Goal: Task Accomplishment & Management: Manage account settings

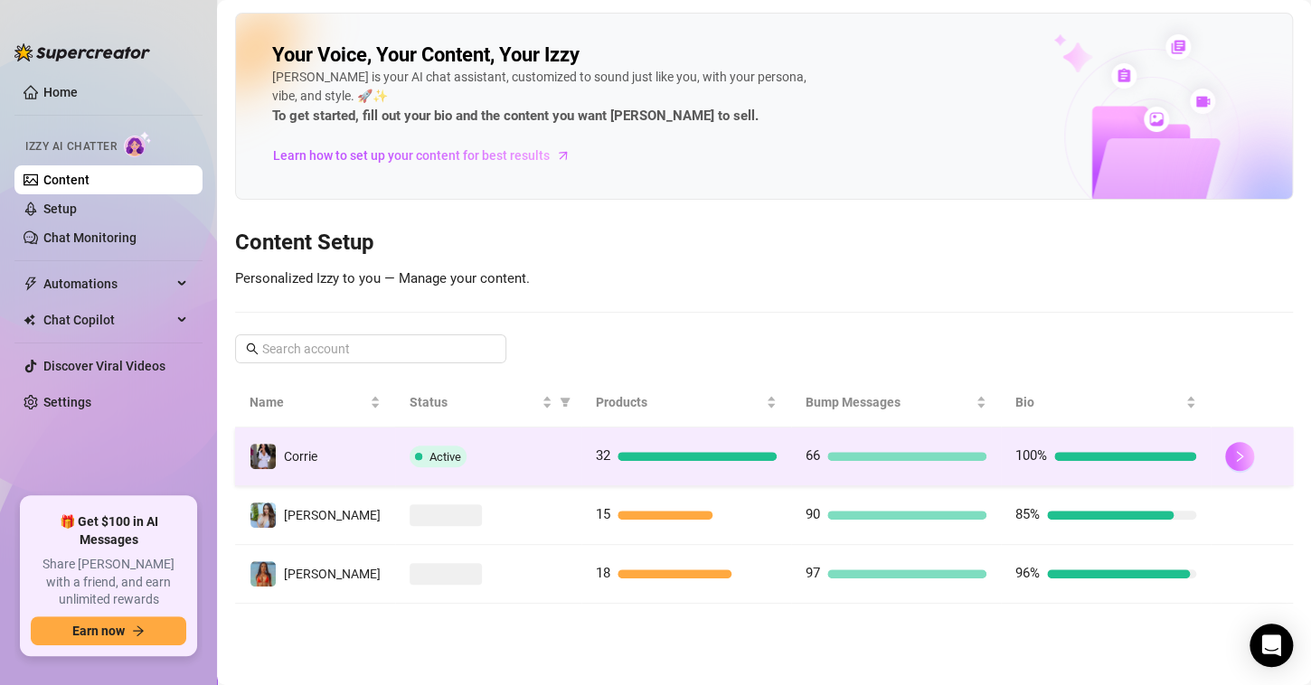
click at [1238, 455] on button "button" at bounding box center [1239, 456] width 29 height 29
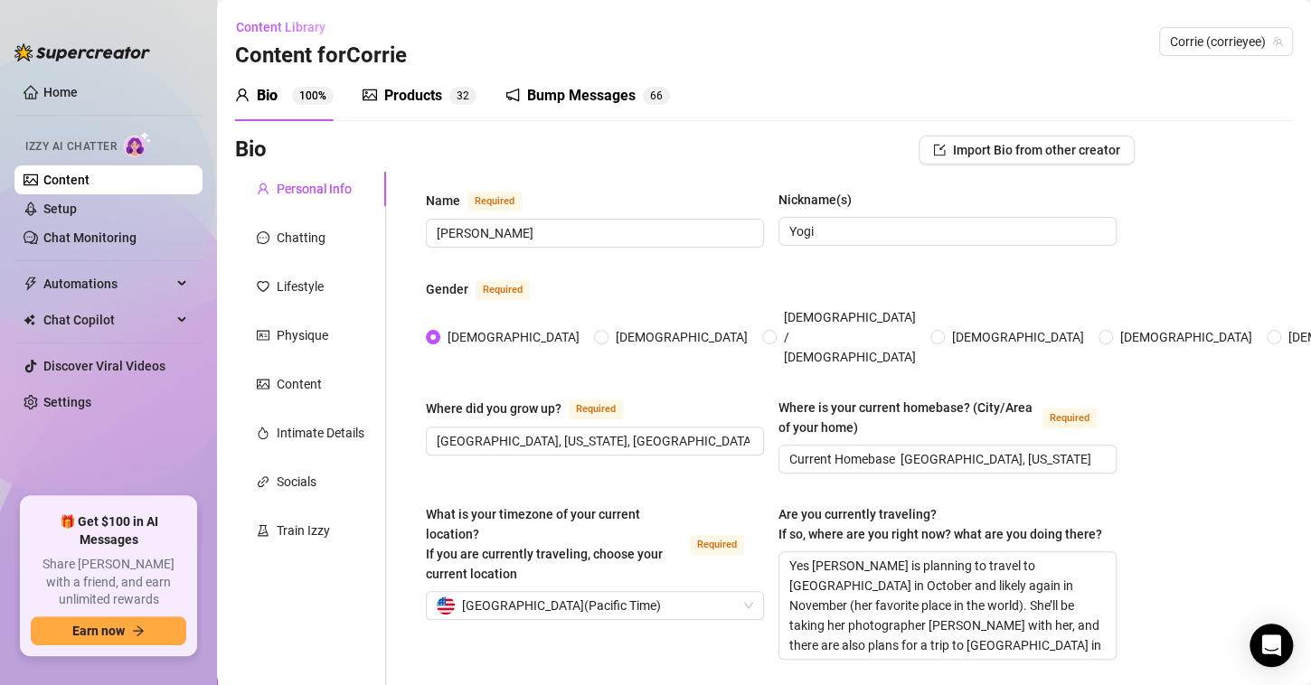
radio input "true"
type input "[DATE]"
click at [68, 210] on link "Setup" at bounding box center [59, 209] width 33 height 14
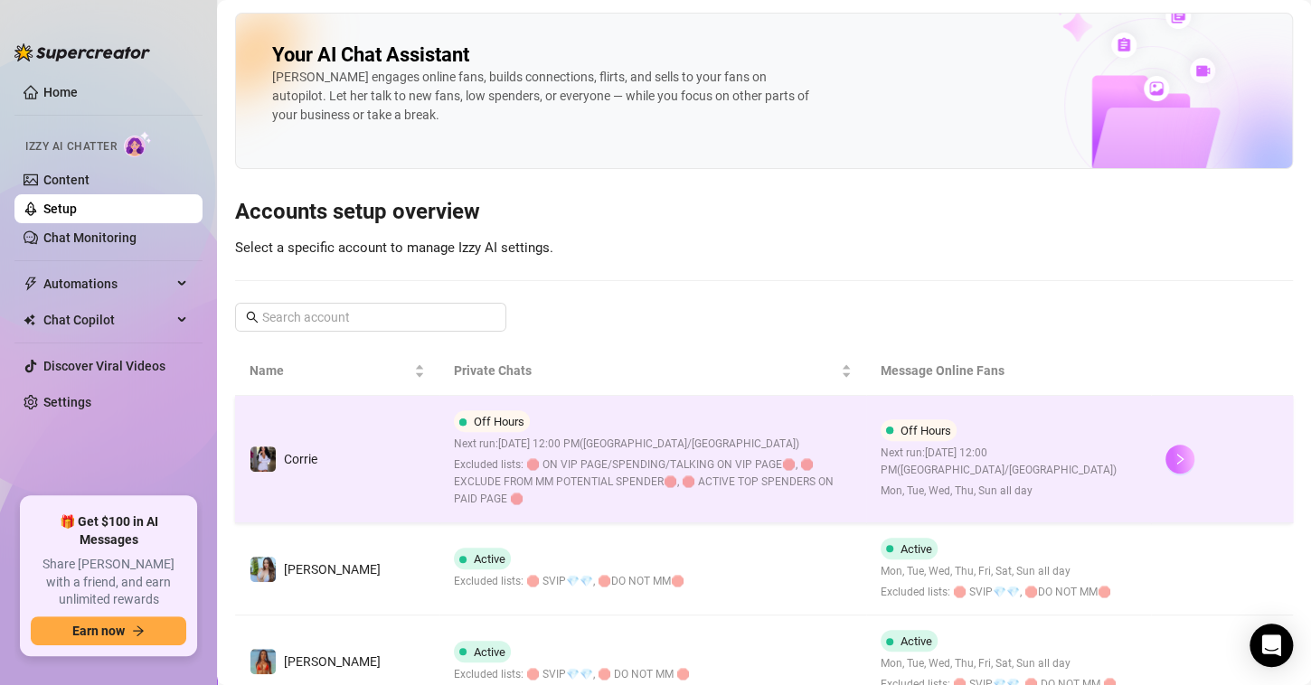
click at [1166, 466] on button "button" at bounding box center [1180, 459] width 29 height 29
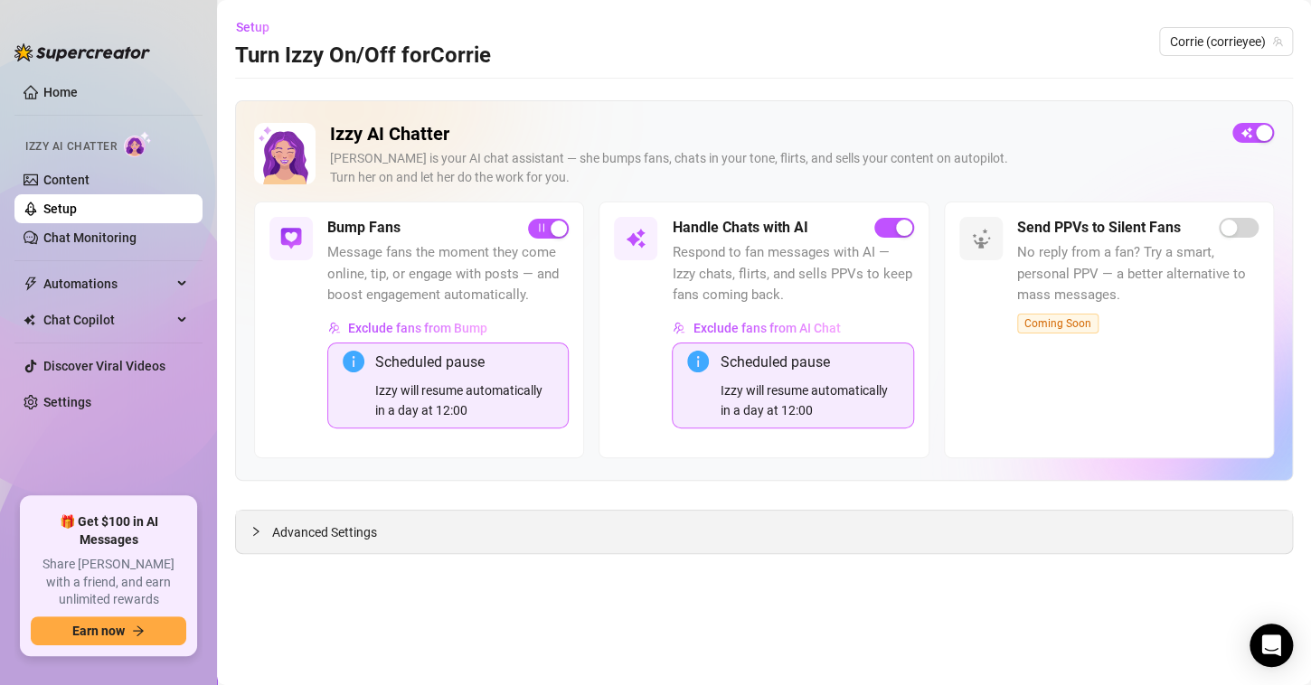
drag, startPoint x: 336, startPoint y: 529, endPoint x: 369, endPoint y: 540, distance: 35.2
click at [336, 530] on span "Advanced Settings" at bounding box center [324, 533] width 105 height 20
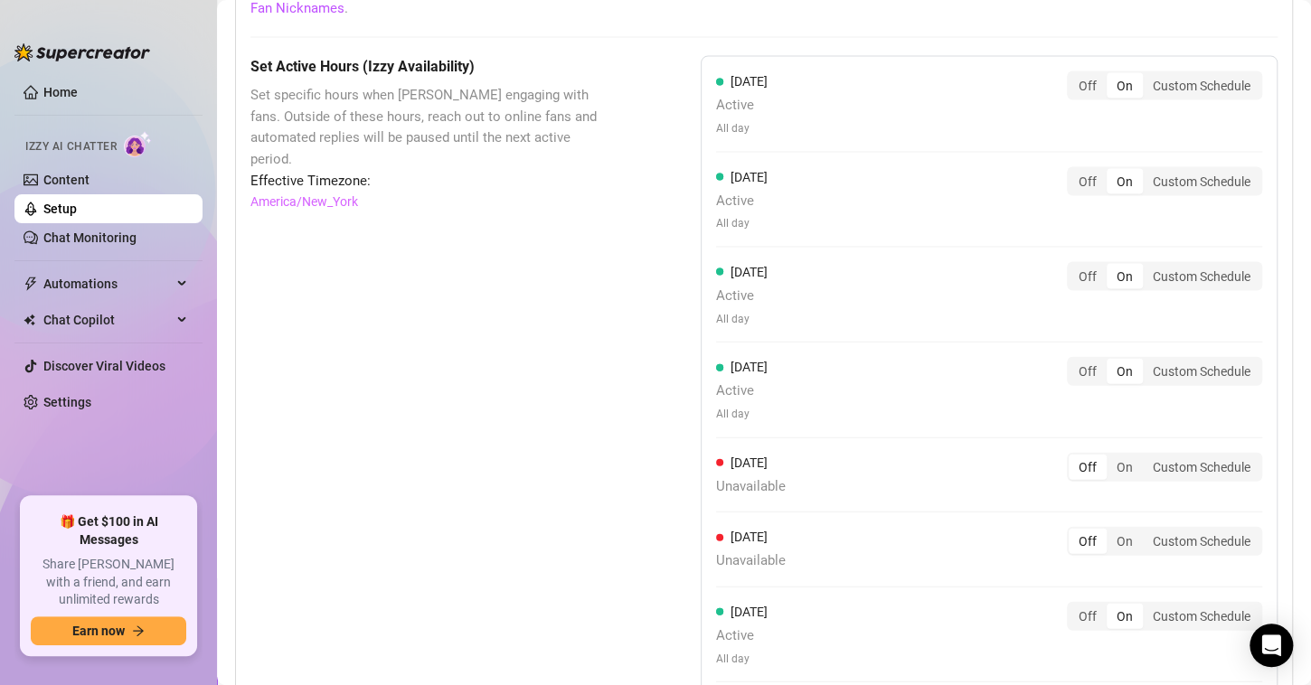
scroll to position [1922, 0]
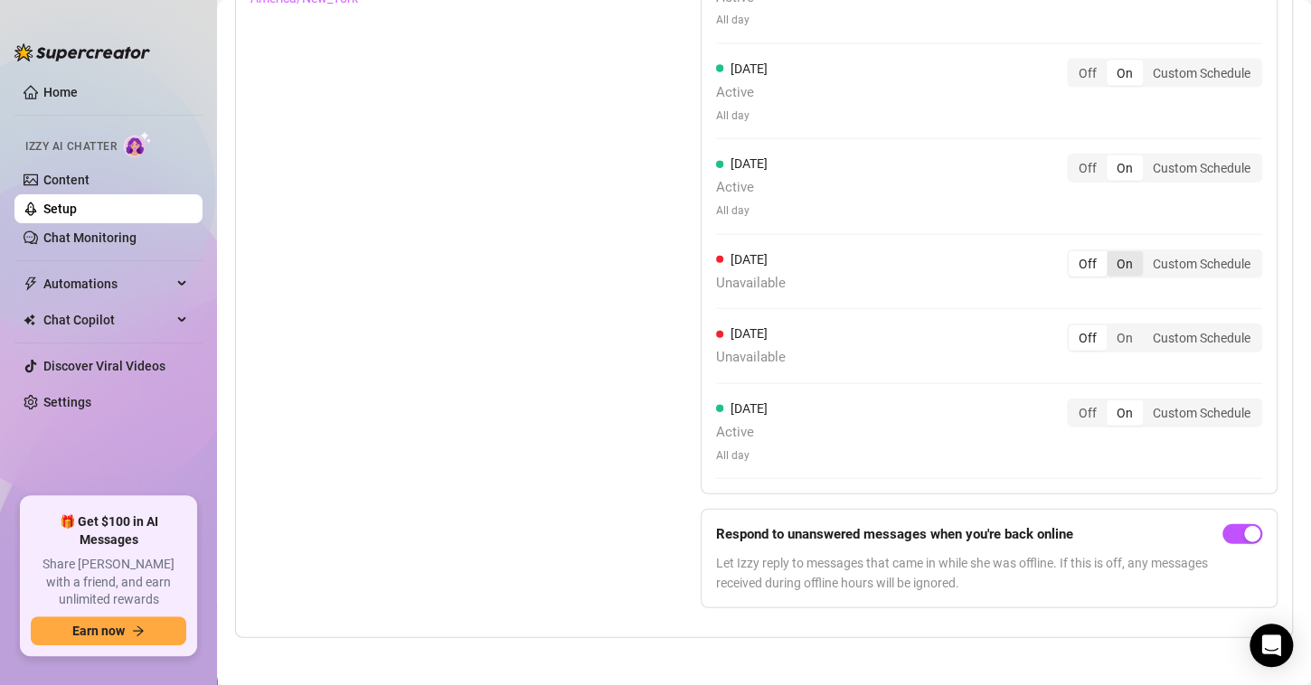
click at [1121, 266] on div "On" at bounding box center [1125, 263] width 36 height 25
click at [1111, 254] on input "On" at bounding box center [1111, 254] width 0 height 0
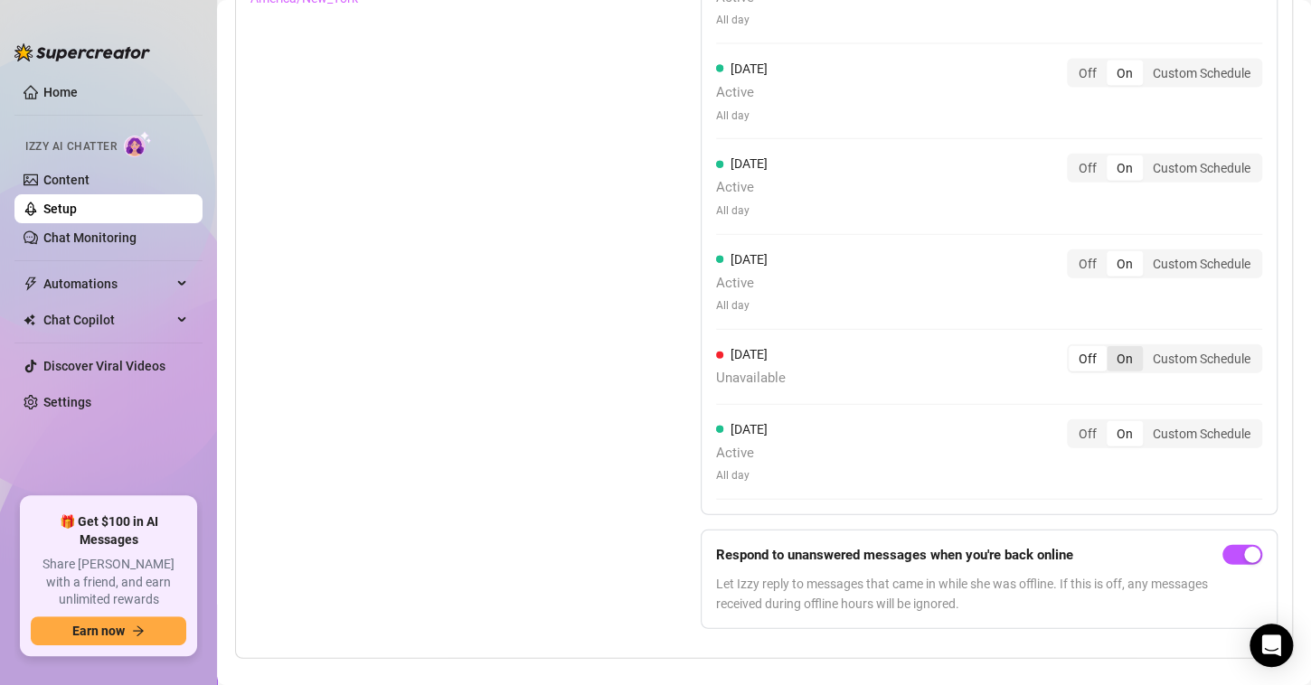
click at [1107, 351] on div "On" at bounding box center [1125, 358] width 36 height 25
click at [1111, 349] on input "On" at bounding box center [1111, 349] width 0 height 0
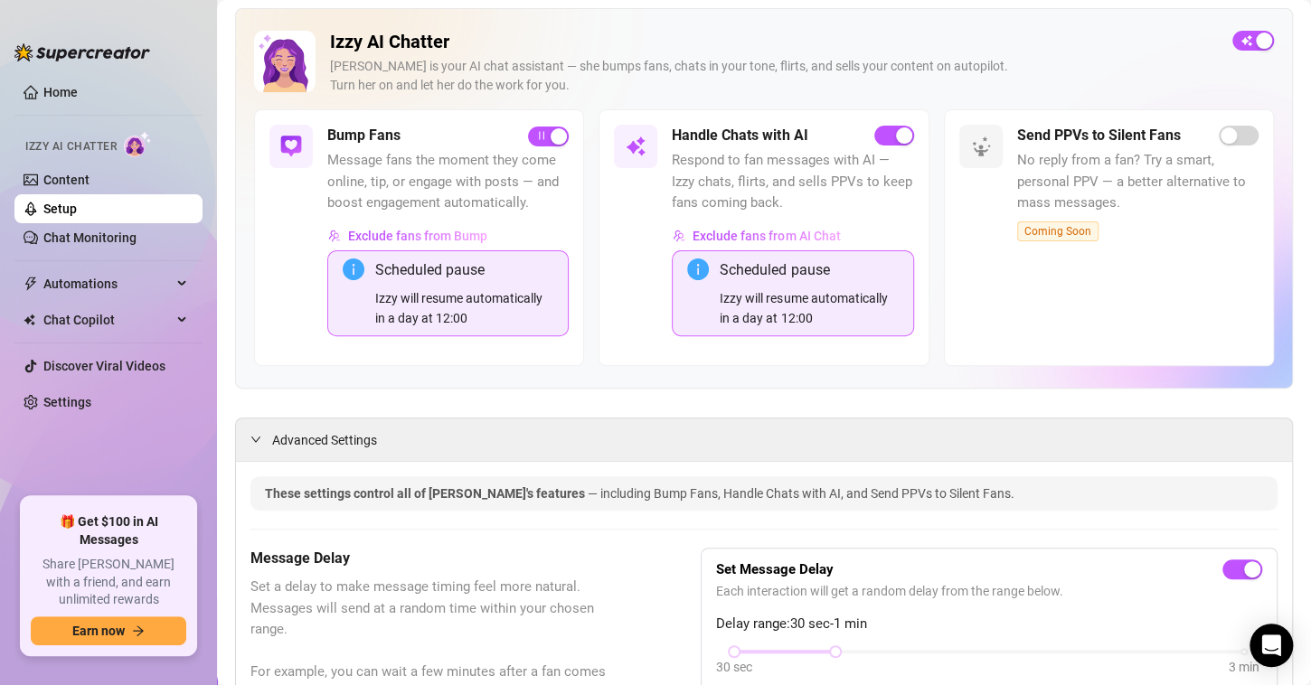
scroll to position [0, 0]
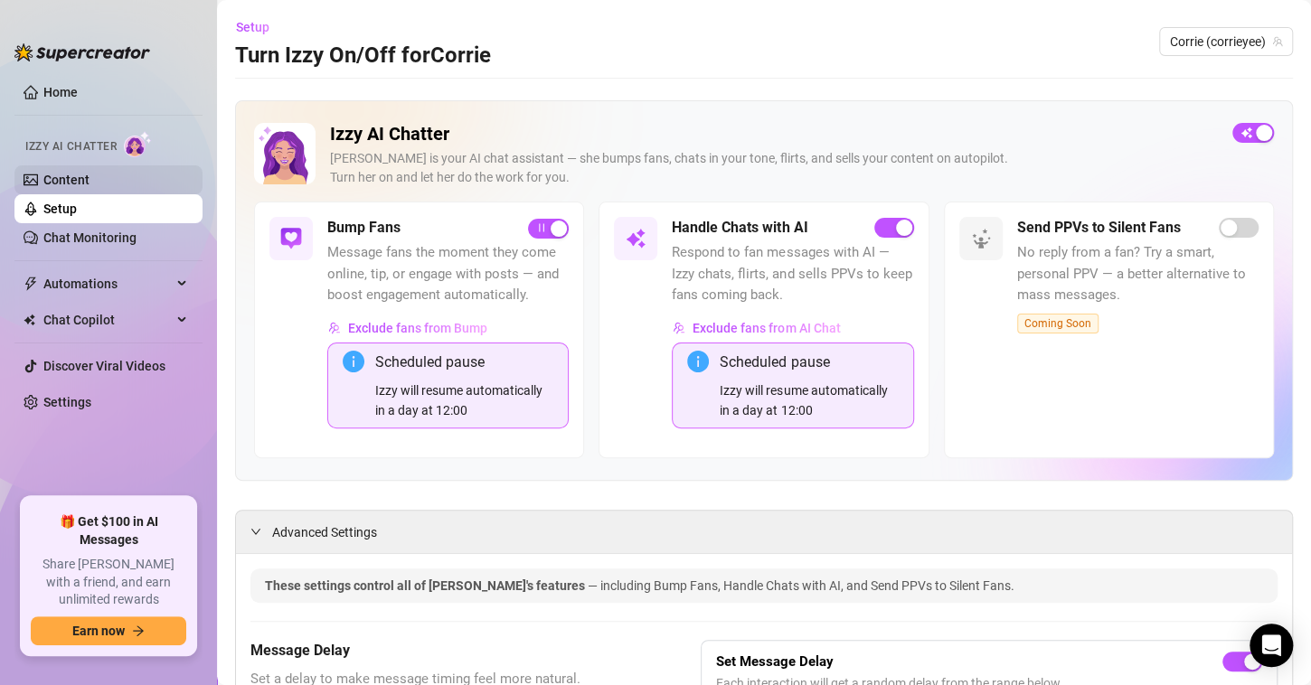
click at [43, 177] on link "Content" at bounding box center [66, 180] width 46 height 14
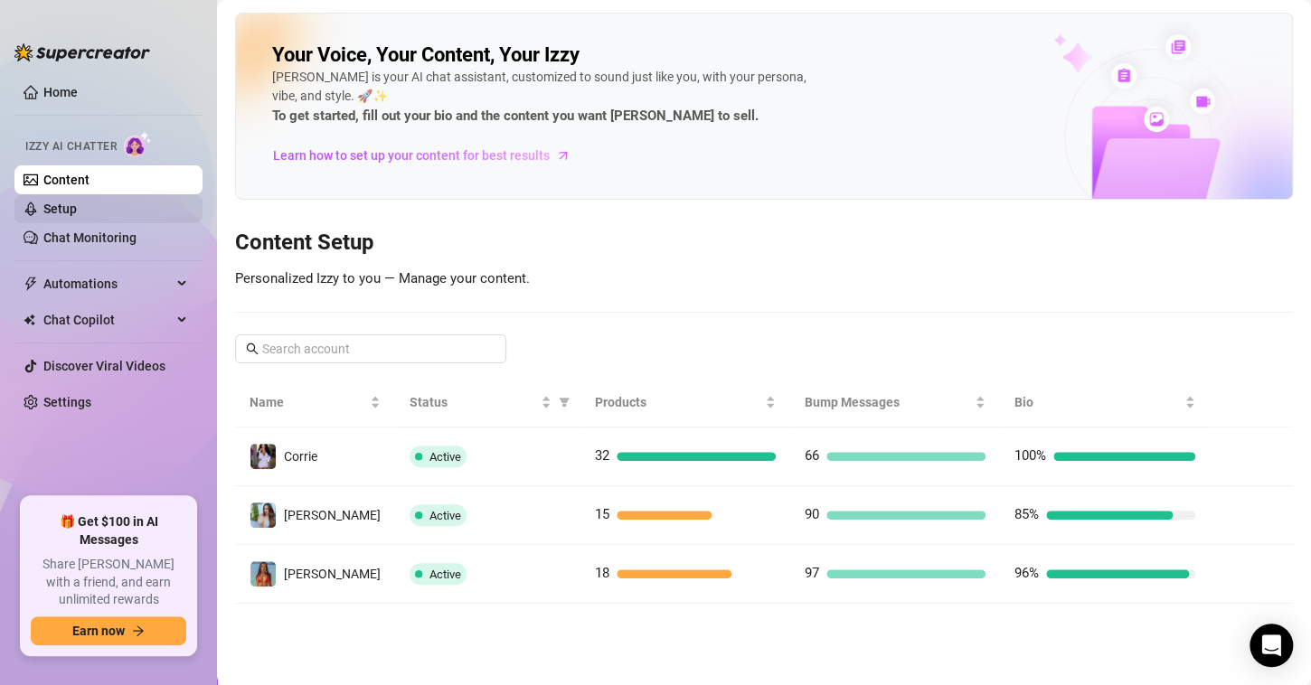
click at [61, 210] on link "Setup" at bounding box center [59, 209] width 33 height 14
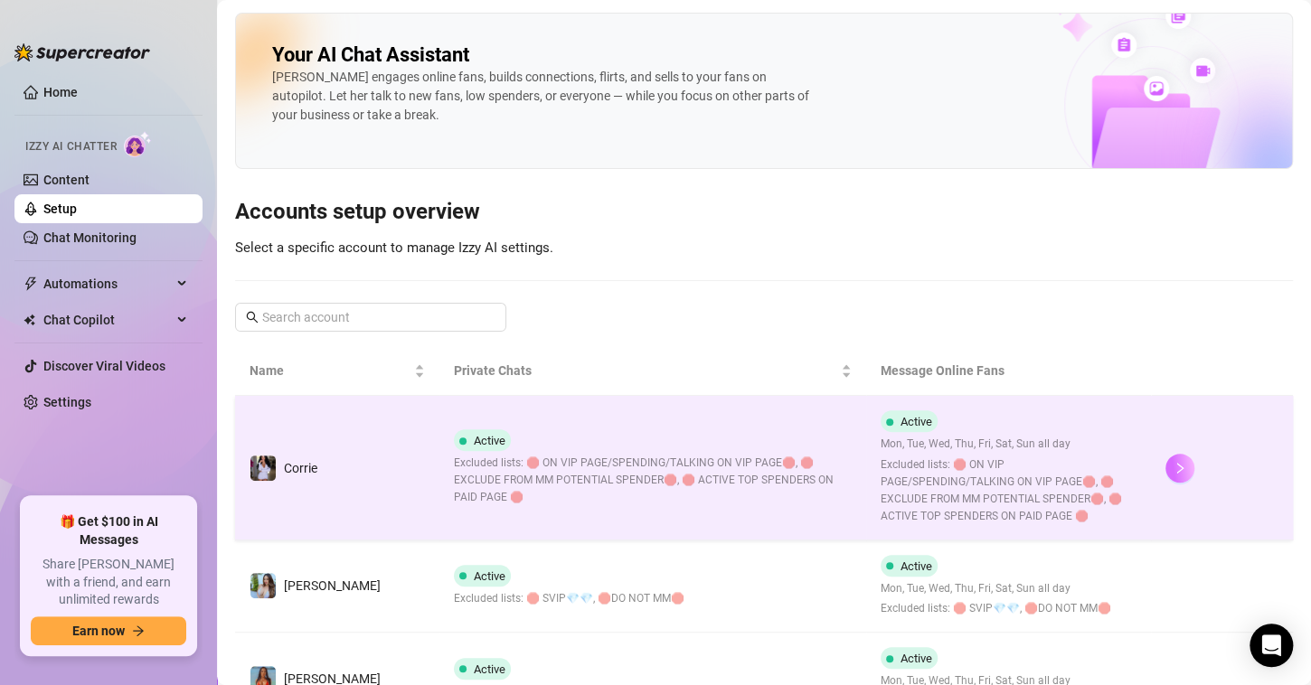
click at [1166, 464] on button "button" at bounding box center [1180, 468] width 29 height 29
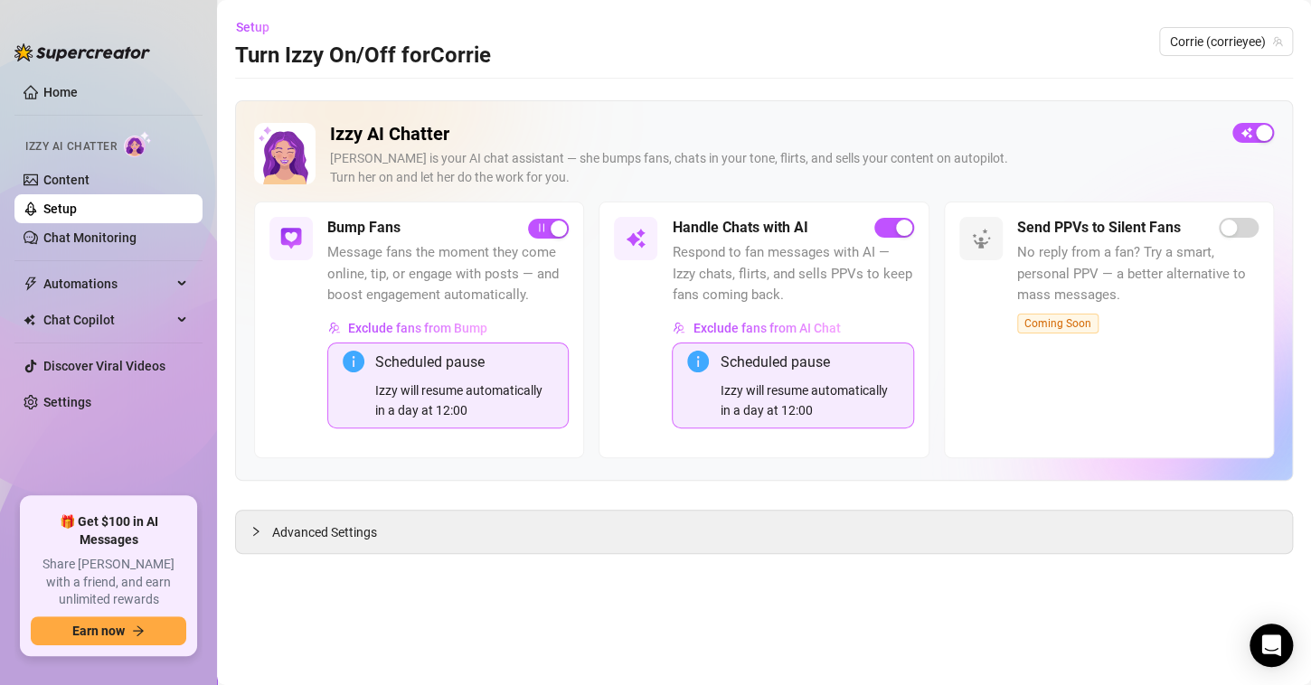
click at [692, 363] on icon "info-circle" at bounding box center [698, 362] width 22 height 22
drag, startPoint x: 354, startPoint y: 528, endPoint x: 601, endPoint y: 553, distance: 249.1
click at [355, 528] on span "Advanced Settings" at bounding box center [324, 533] width 105 height 20
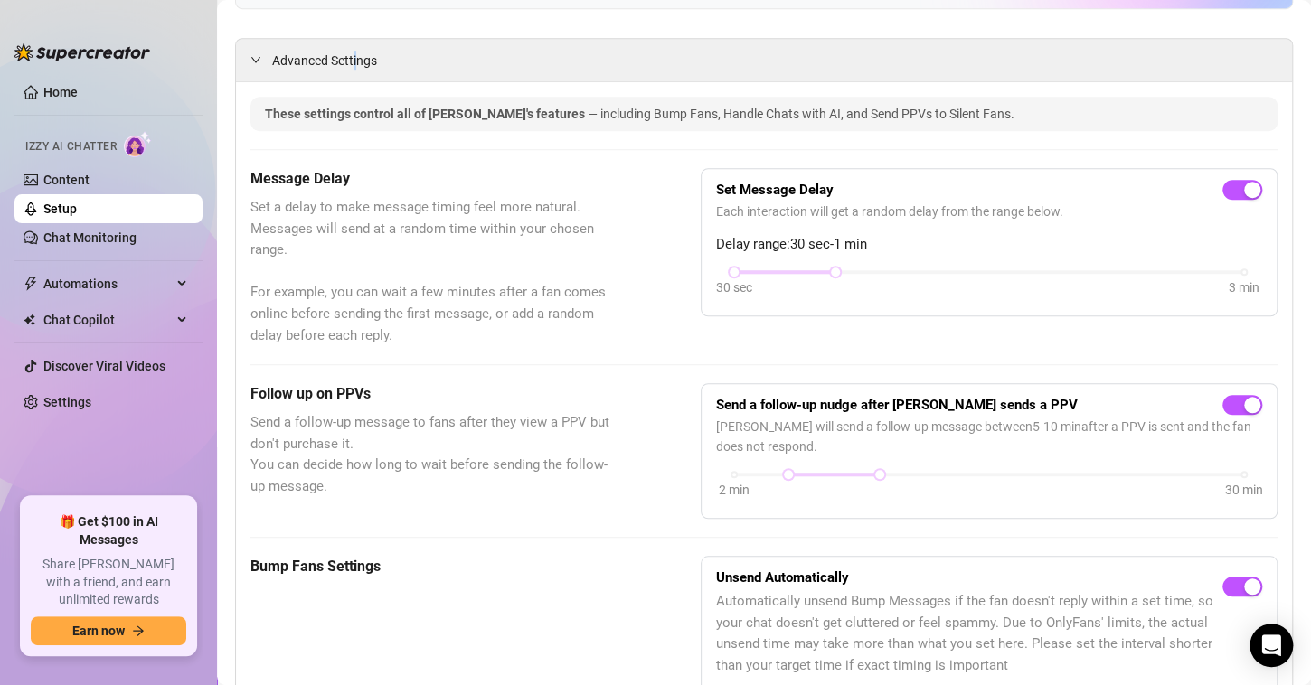
scroll to position [155, 0]
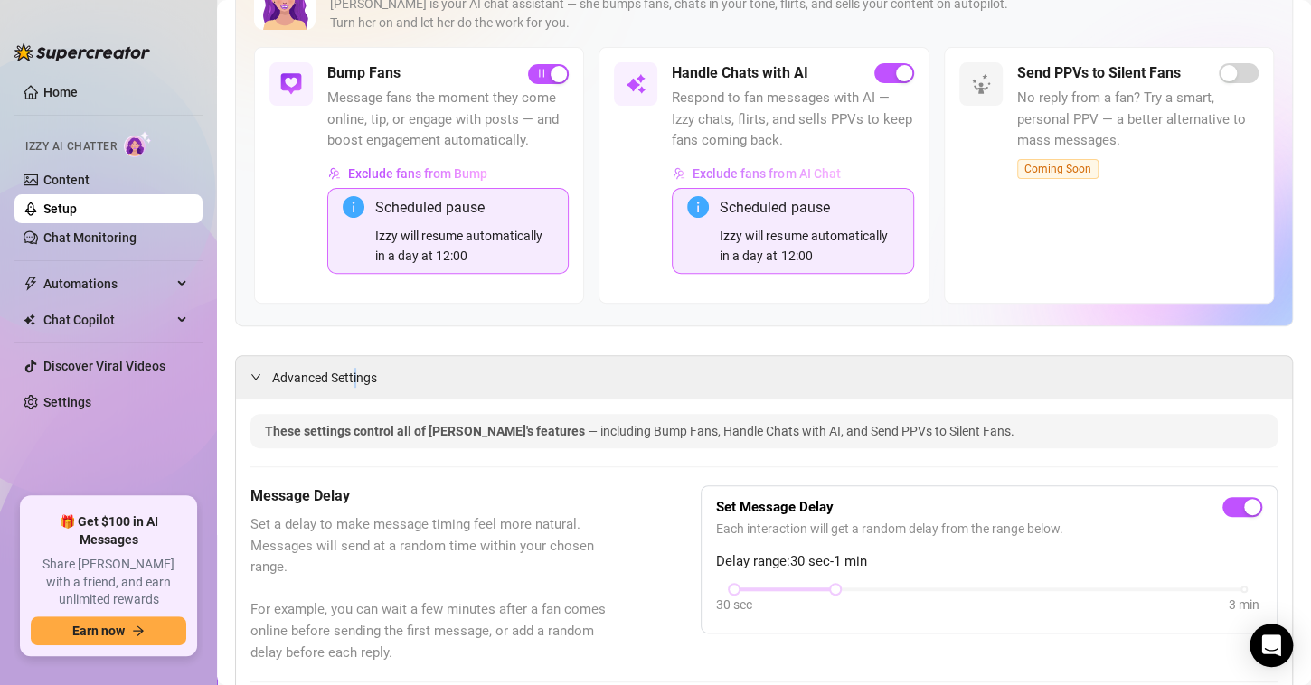
click at [733, 172] on span "Exclude fans from AI Chat" at bounding box center [766, 173] width 147 height 14
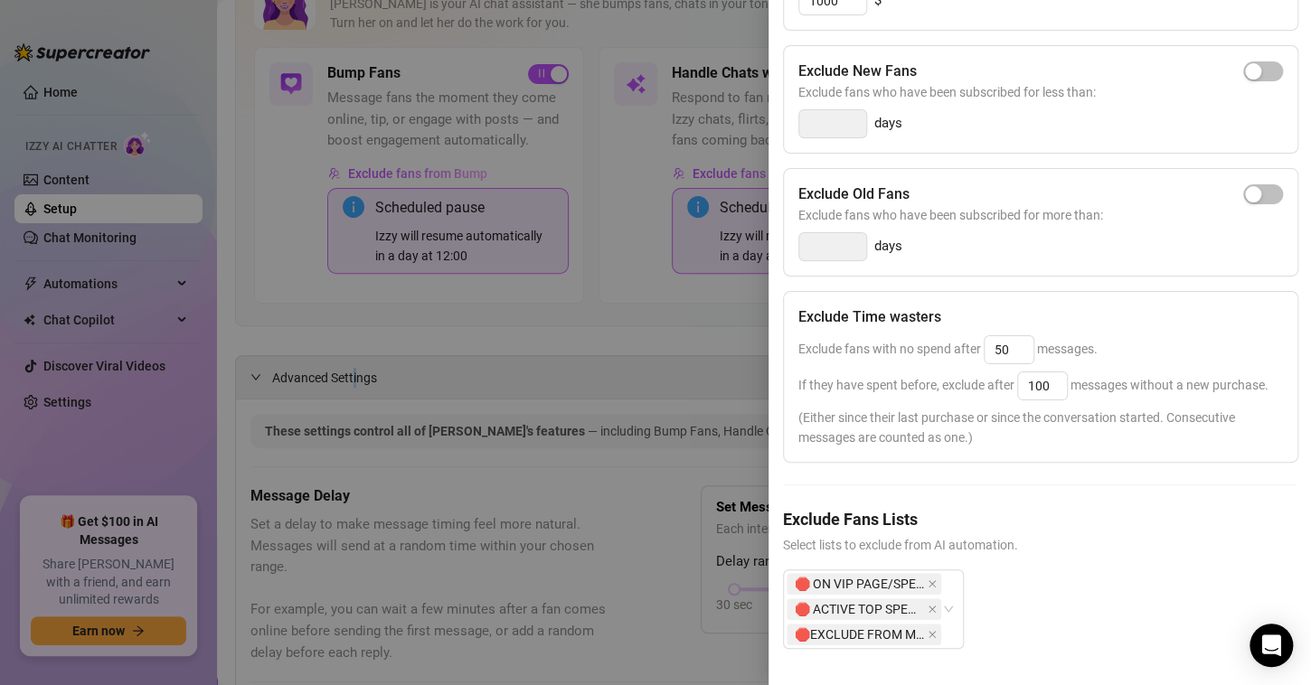
scroll to position [0, 0]
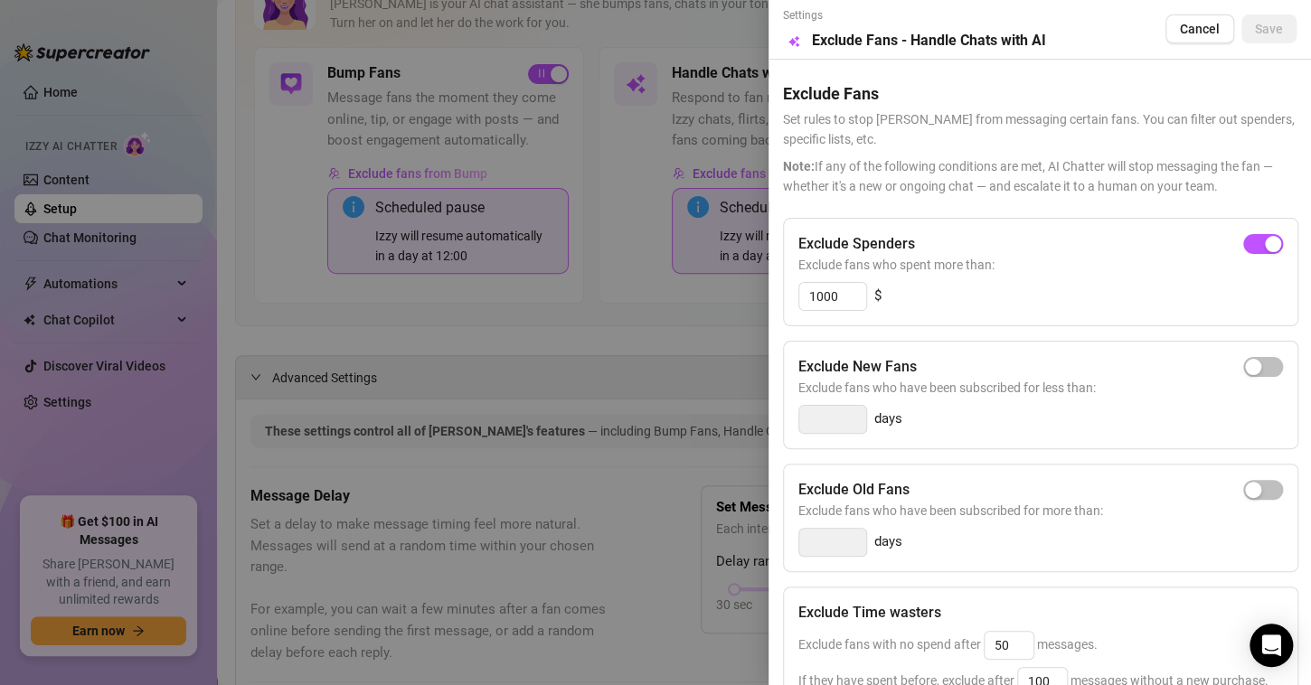
click at [615, 322] on div at bounding box center [655, 342] width 1311 height 685
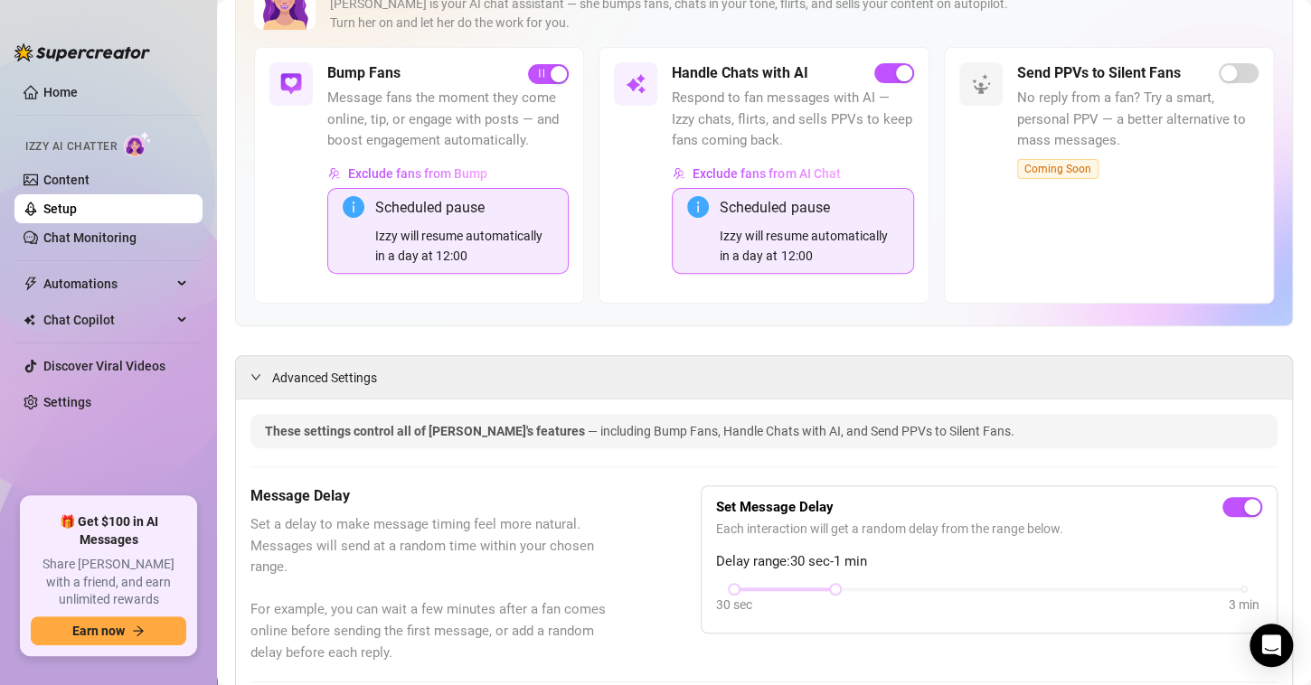
click at [504, 246] on div "Izzy will resume automatically in a day at 12:00" at bounding box center [464, 246] width 178 height 40
click at [457, 163] on button "Exclude fans from Bump" at bounding box center [407, 173] width 161 height 29
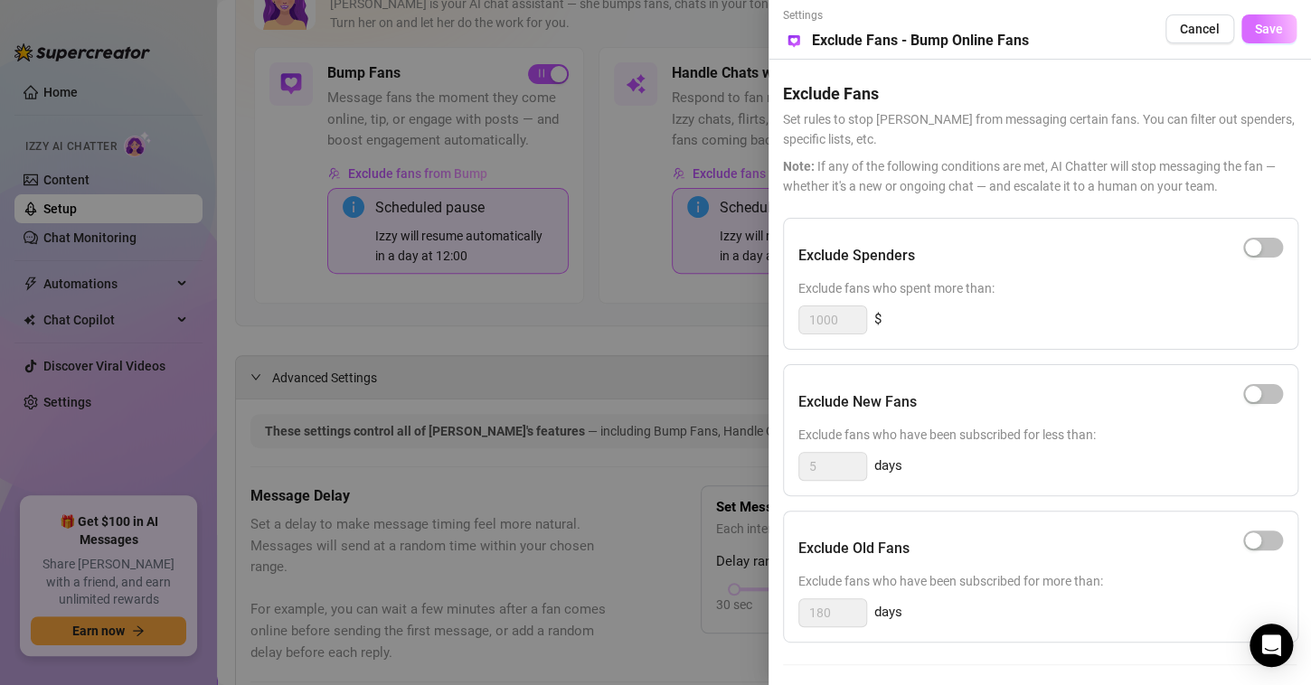
click at [1266, 36] on span "Save" at bounding box center [1269, 29] width 28 height 14
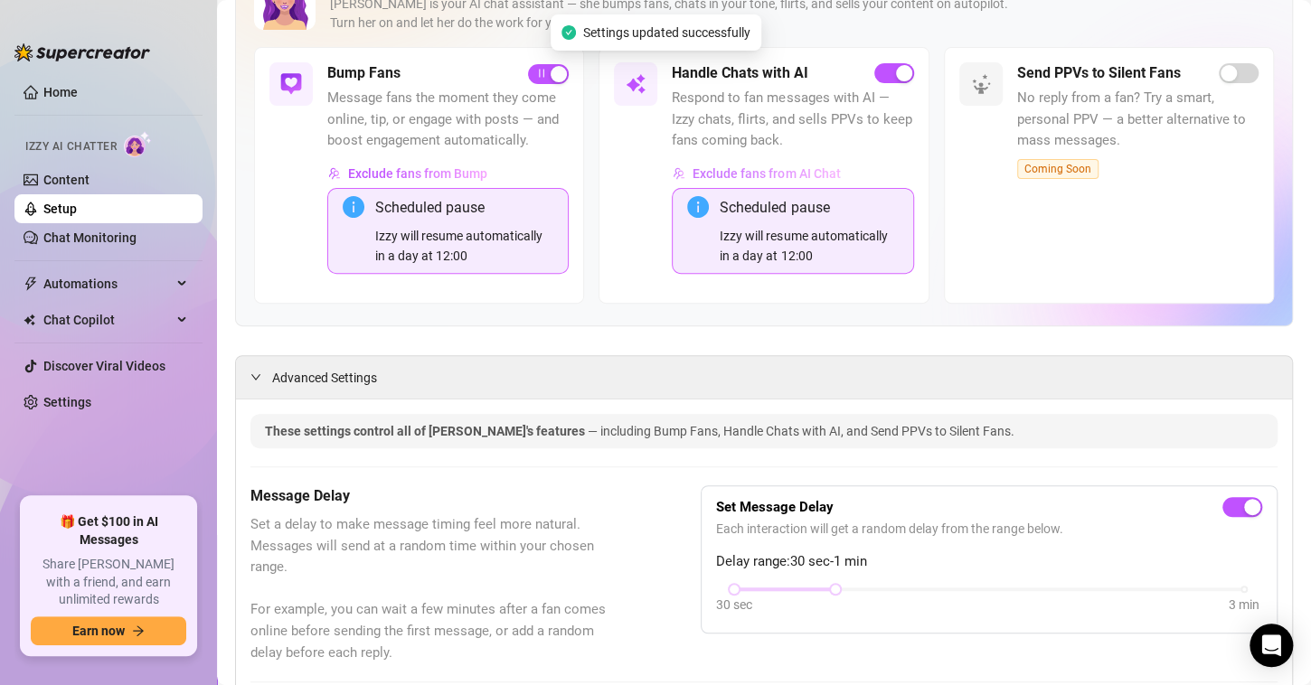
click at [801, 174] on span "Exclude fans from AI Chat" at bounding box center [766, 173] width 147 height 14
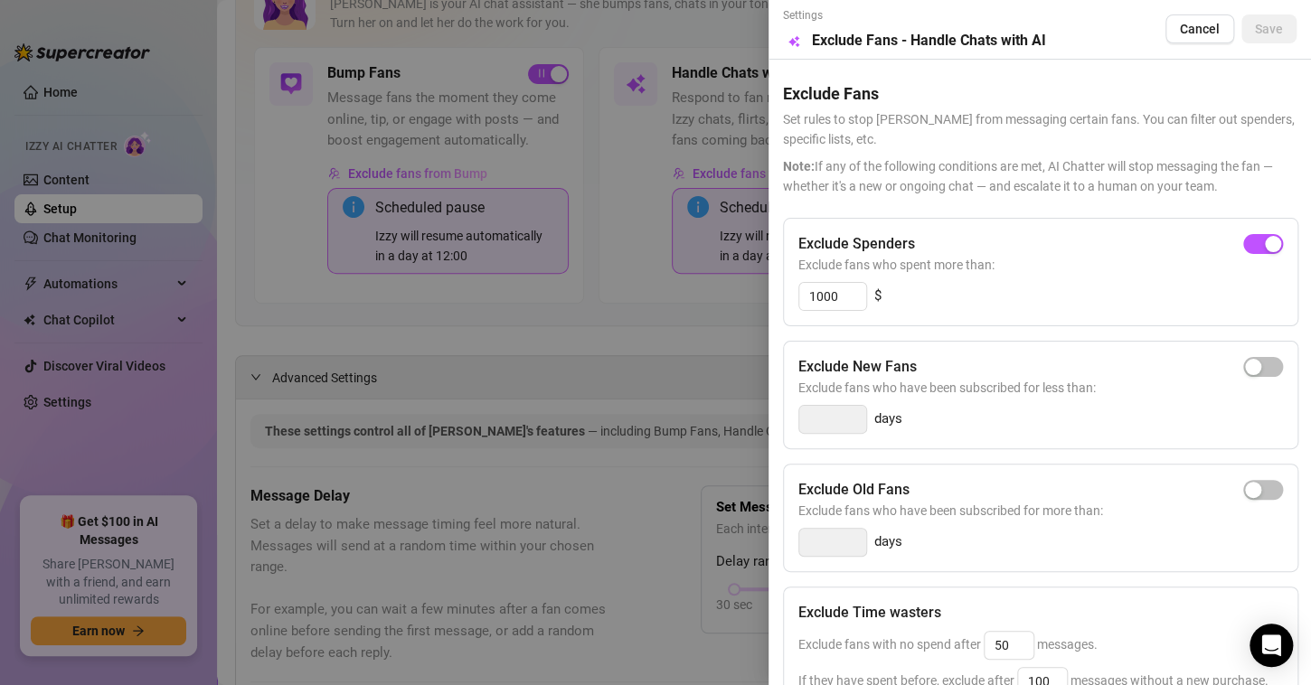
click at [688, 372] on div at bounding box center [655, 342] width 1311 height 685
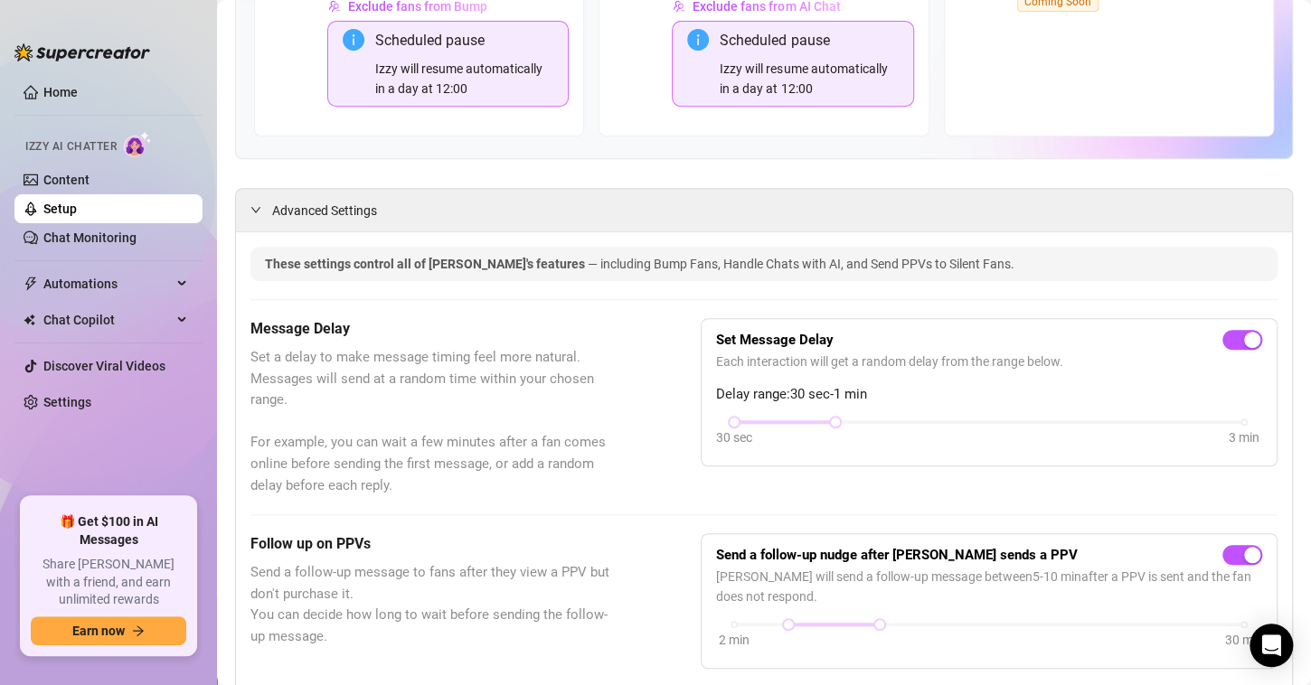
scroll to position [64, 0]
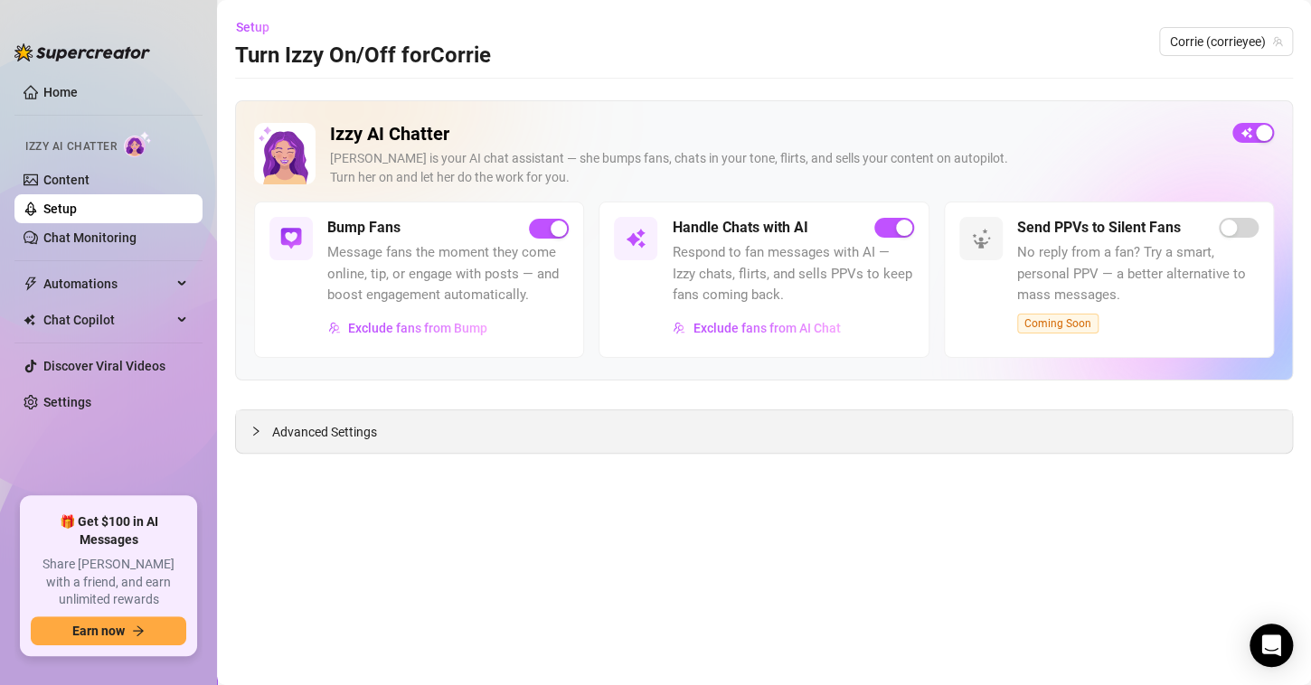
click at [379, 433] on div "Advanced Settings" at bounding box center [764, 432] width 1056 height 43
click at [355, 428] on span "Advanced Settings" at bounding box center [324, 432] width 105 height 20
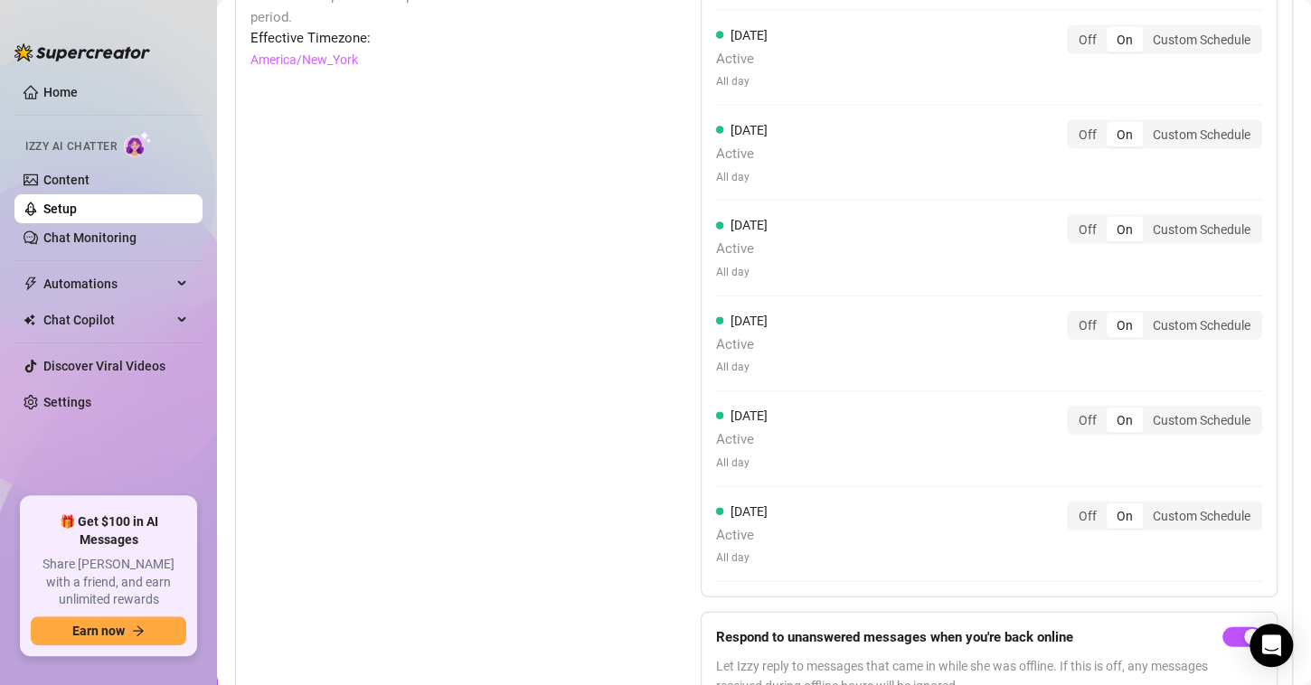
scroll to position [1863, 0]
